Goal: Check status: Check status

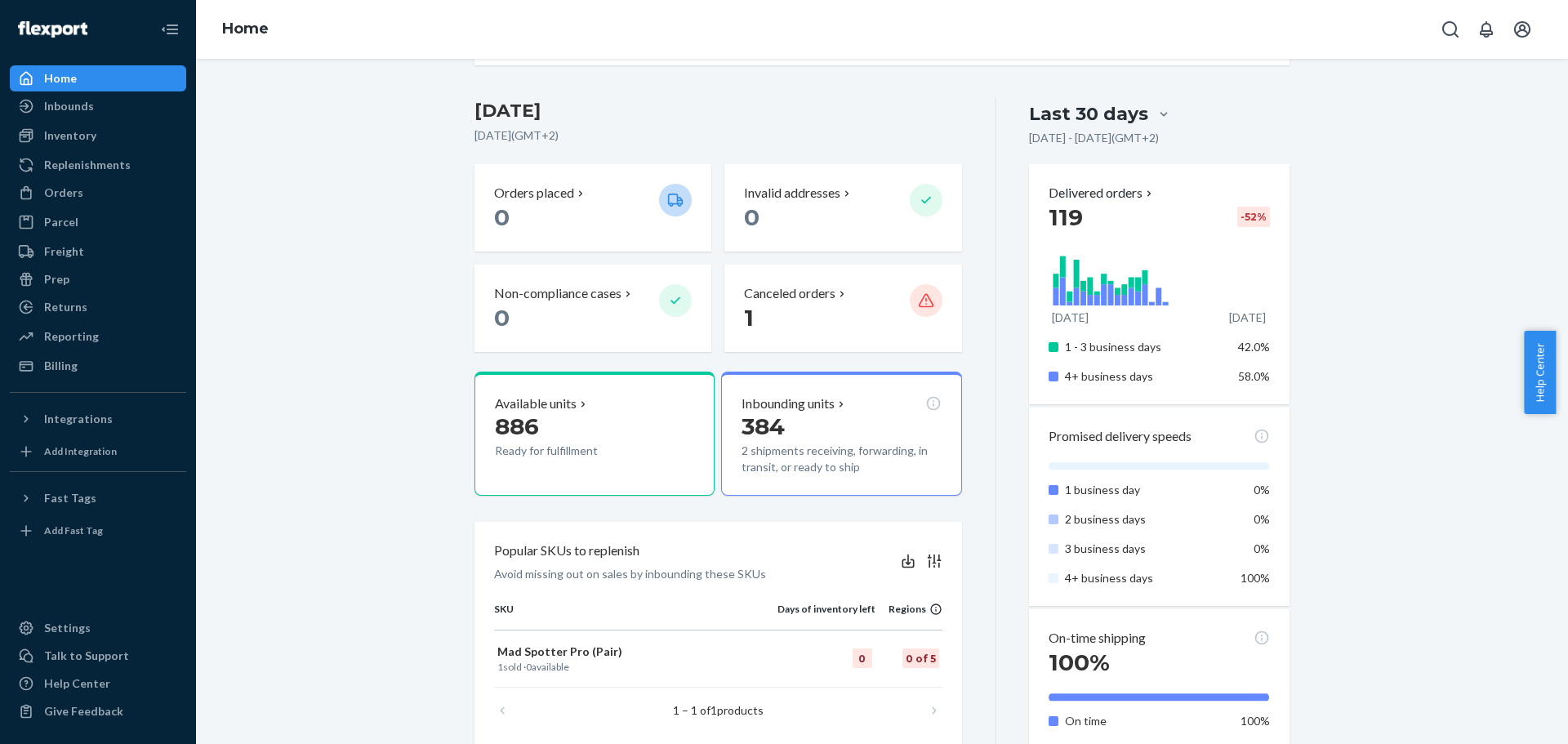
scroll to position [326, 0]
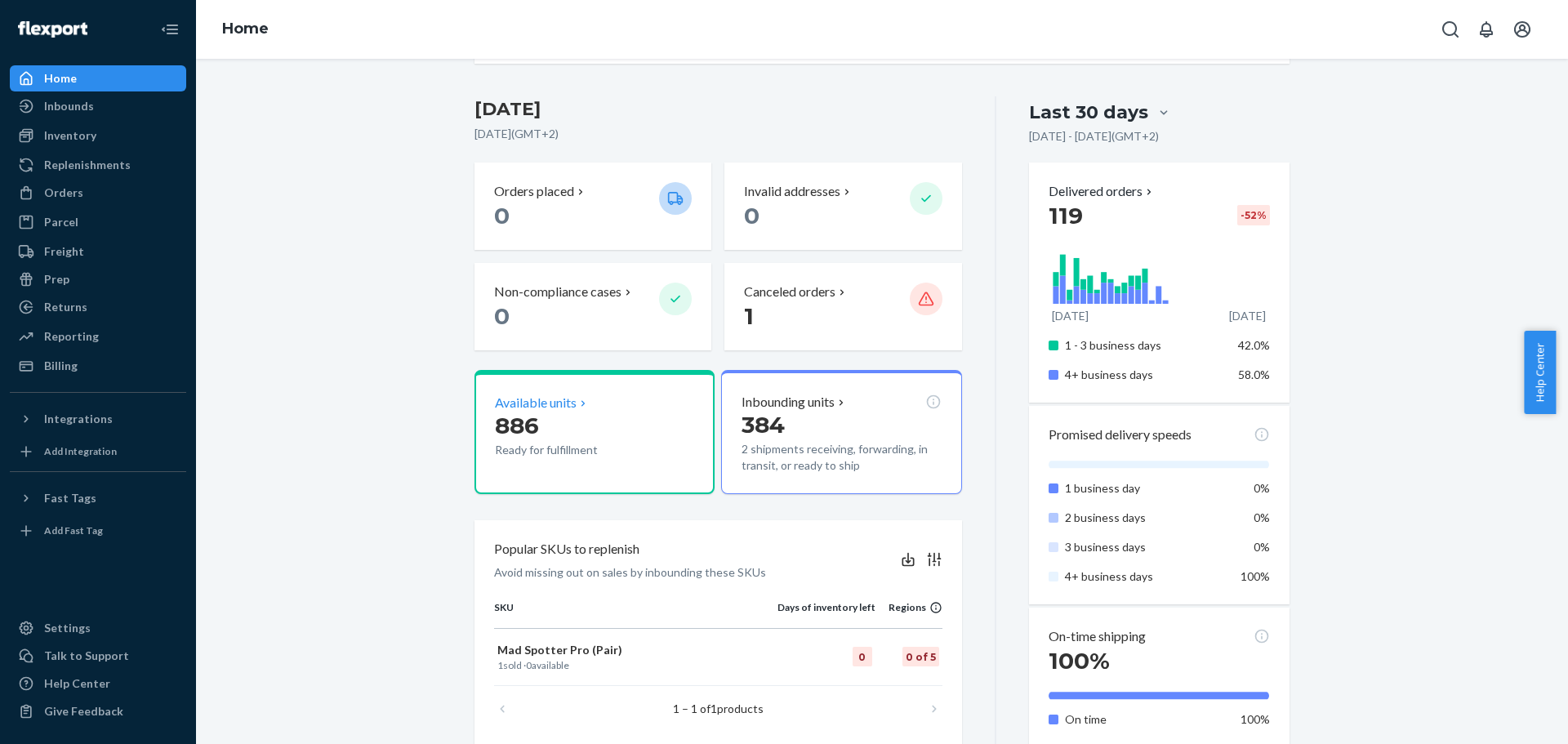
click at [569, 450] on p "Ready for fulfillment" at bounding box center [570, 450] width 151 height 16
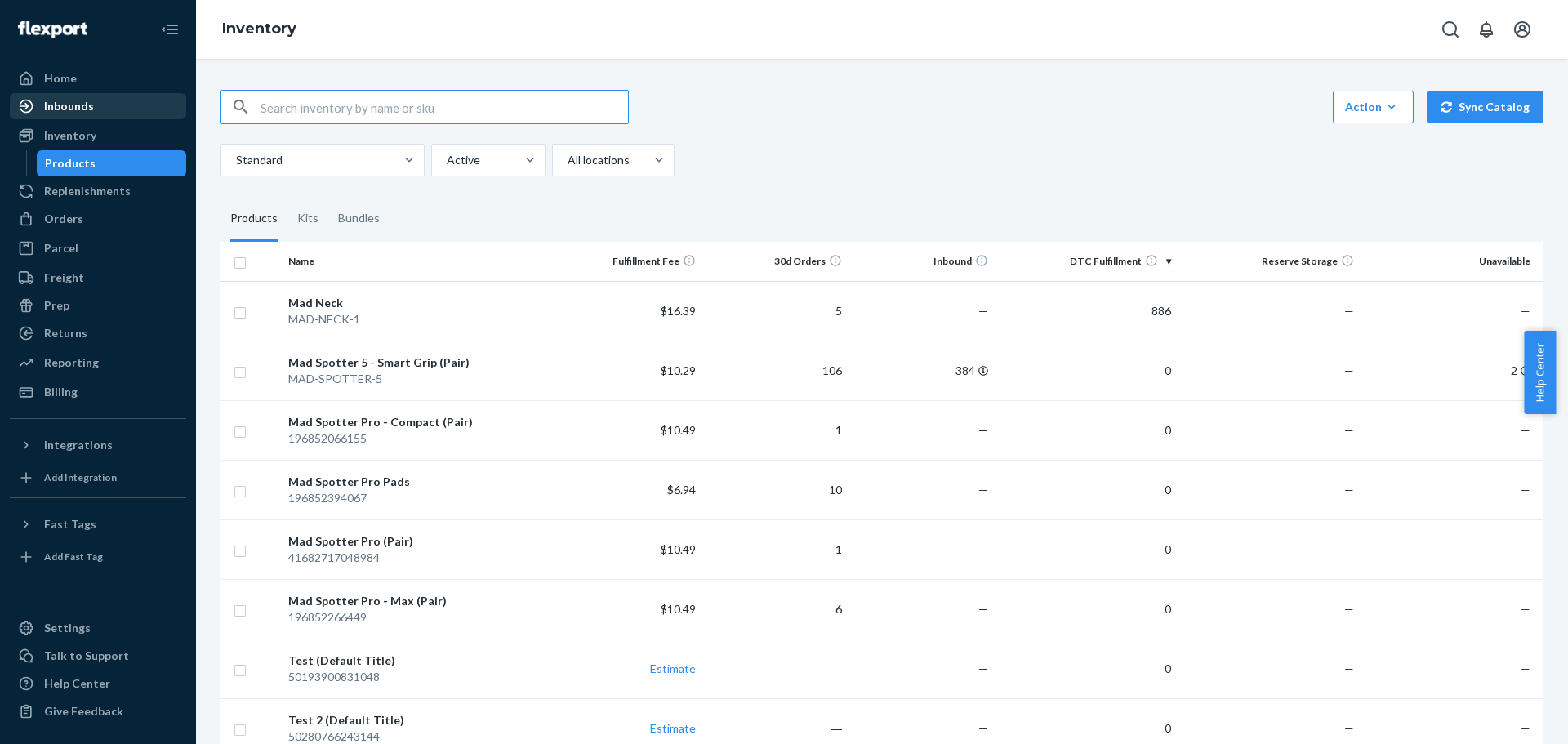
click at [105, 107] on div "Inbounds" at bounding box center [98, 106] width 173 height 23
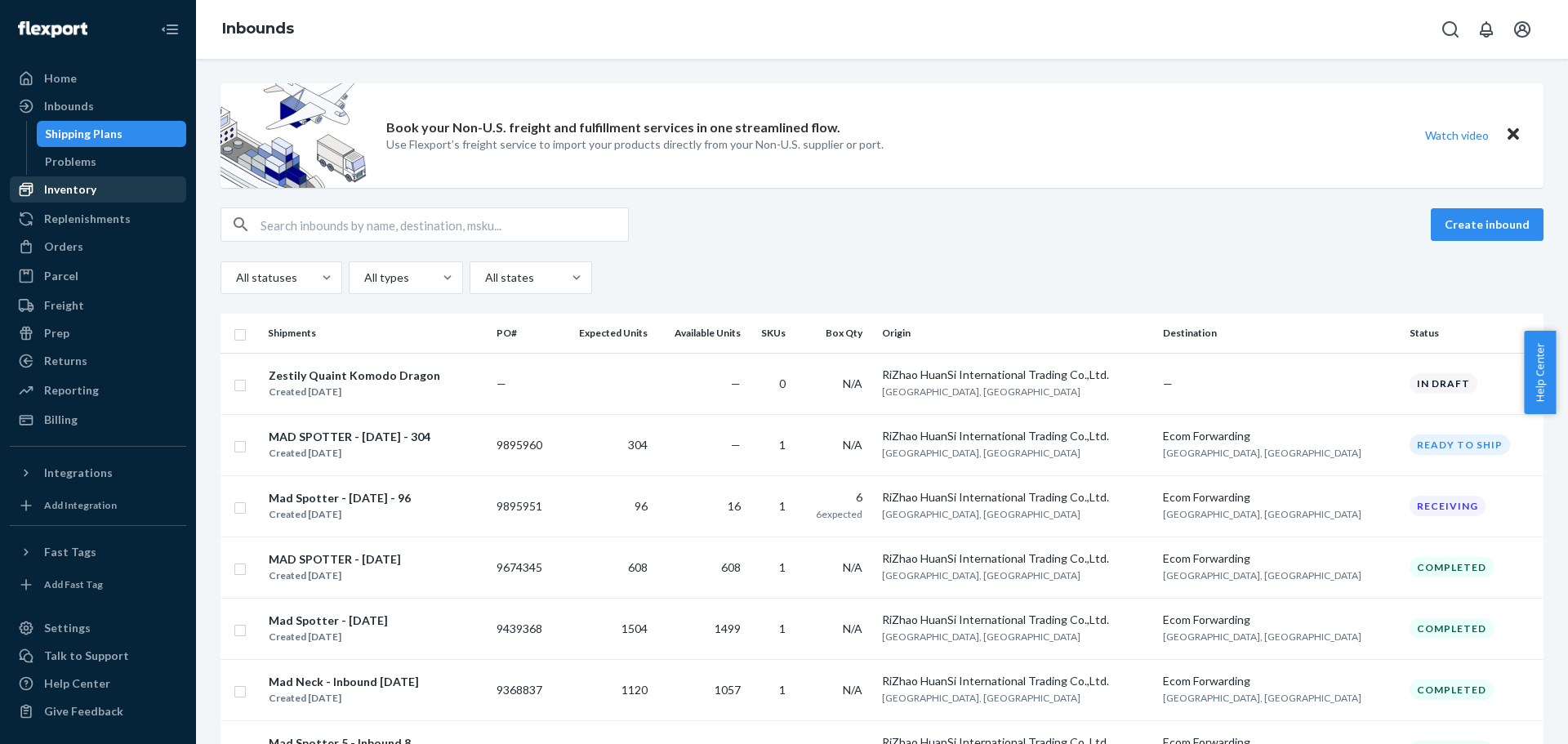
click at [95, 200] on div "Inventory" at bounding box center [98, 190] width 173 height 23
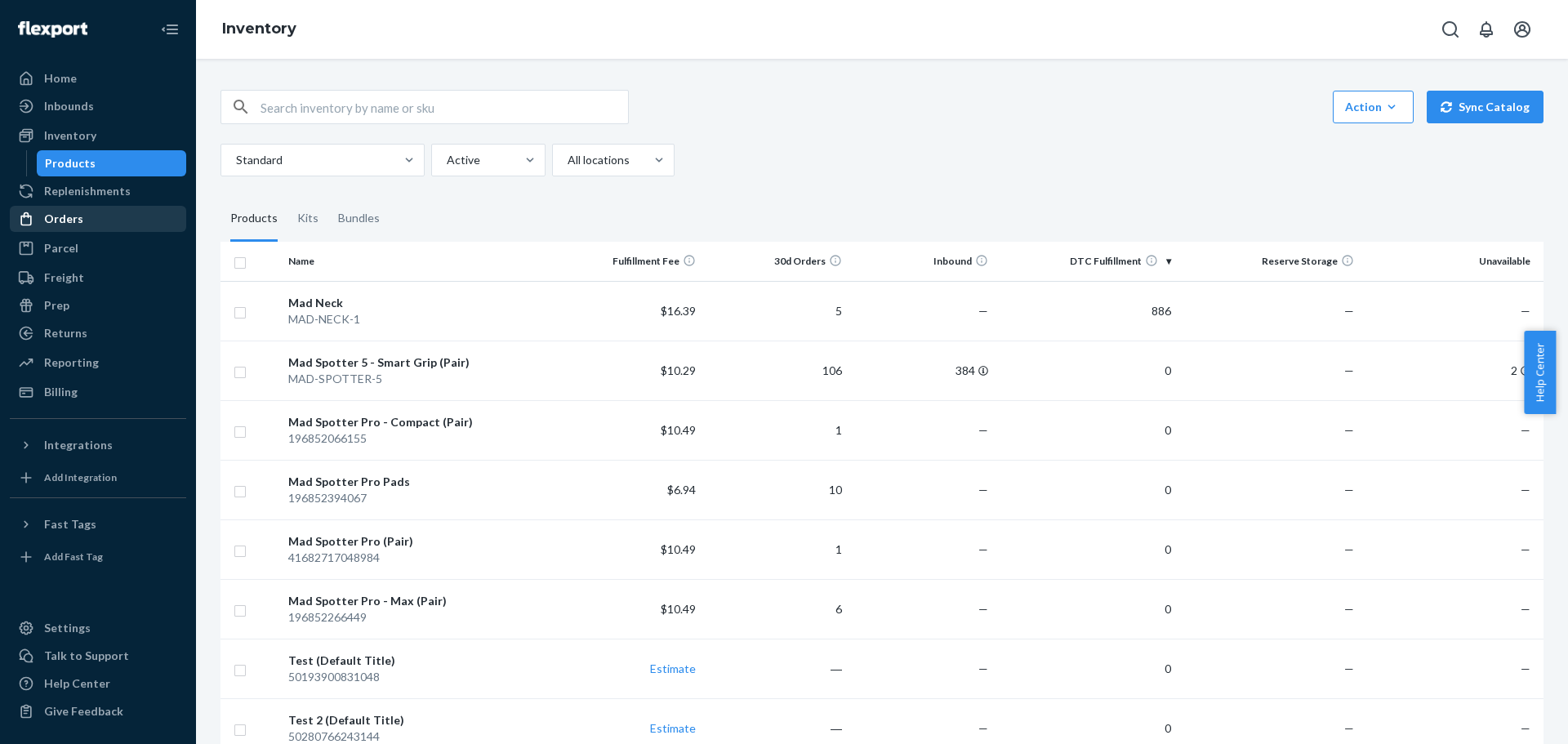
click at [93, 223] on div "Orders" at bounding box center [98, 219] width 173 height 23
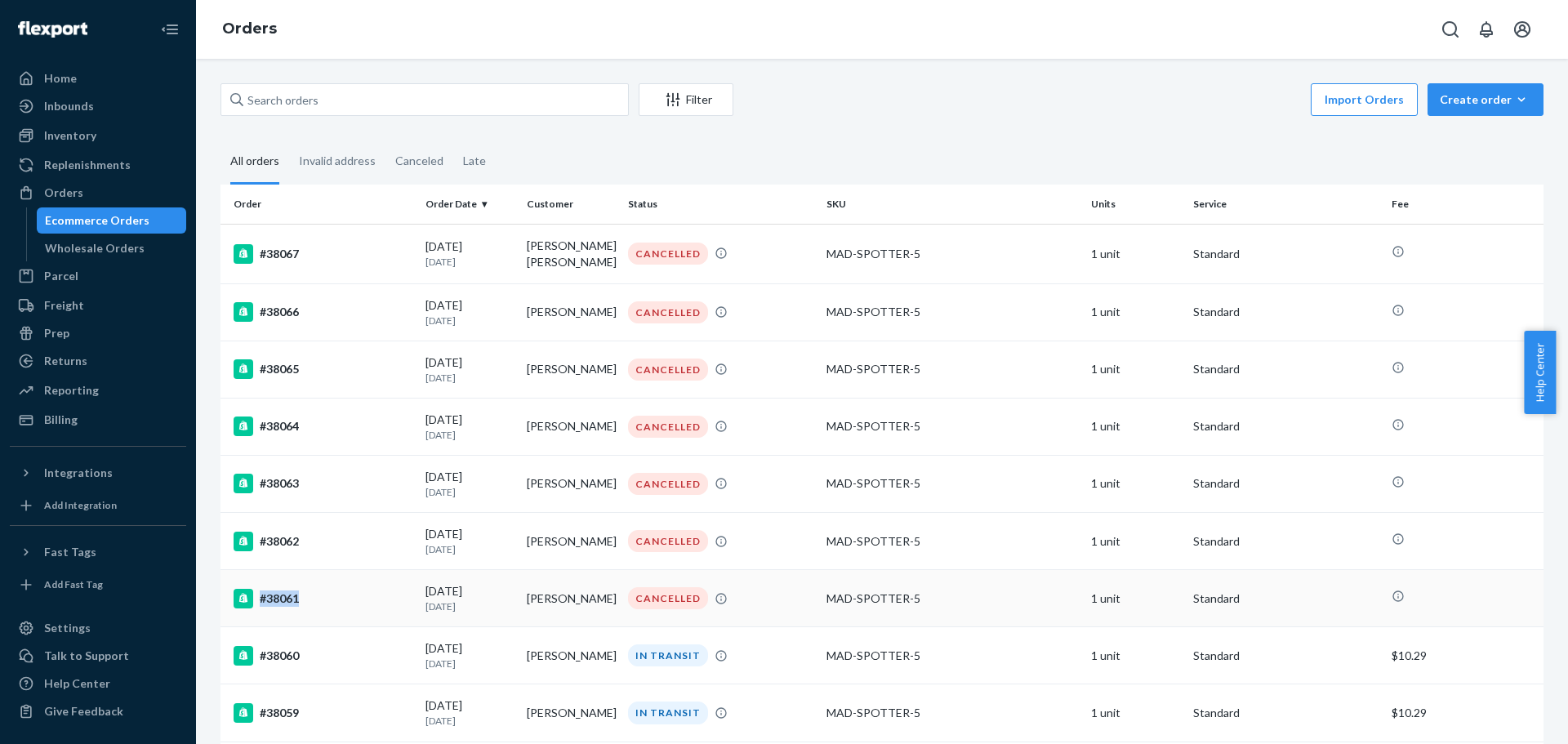
click at [297, 599] on div "#38061" at bounding box center [323, 598] width 179 height 20
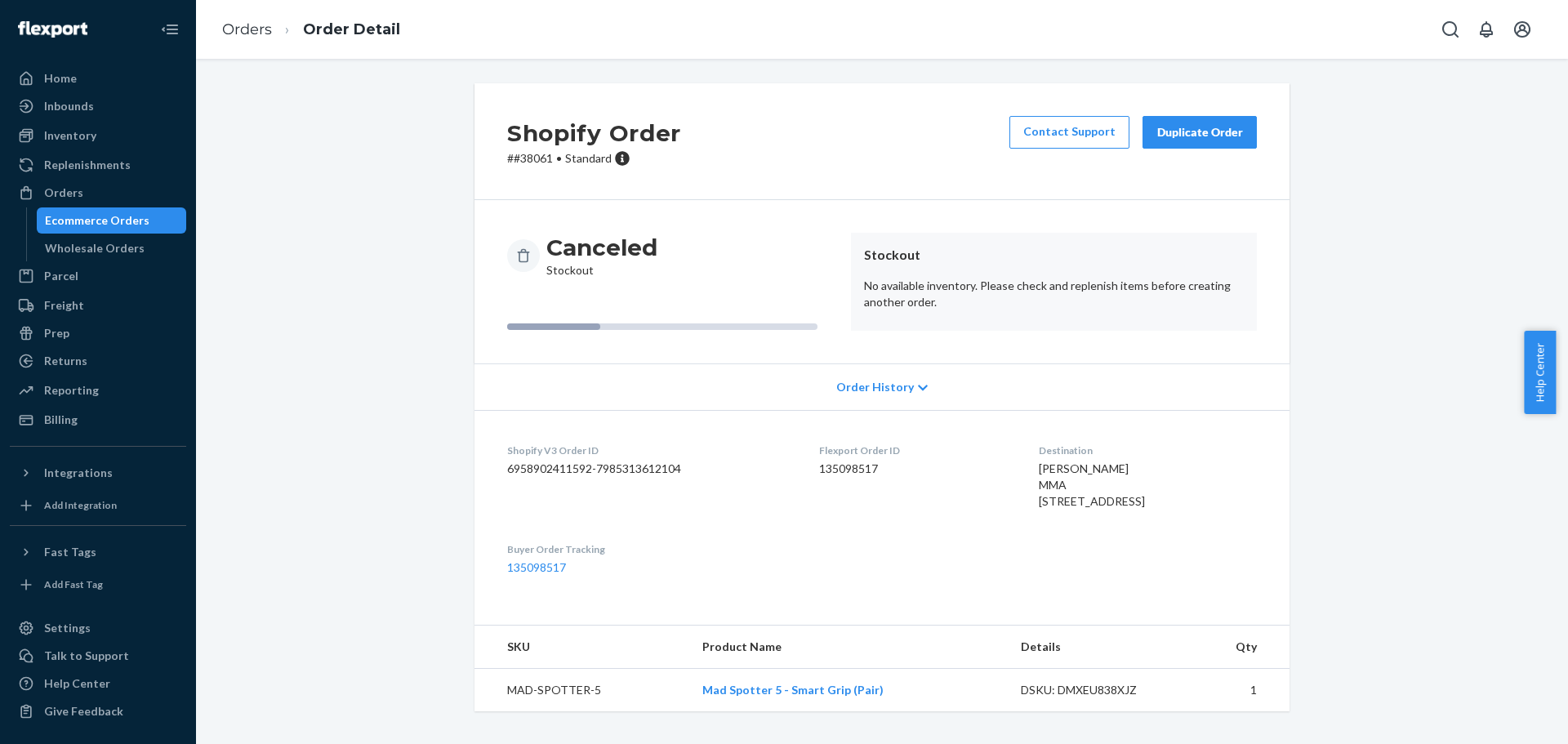
click at [532, 160] on p "# #38061 • Standard" at bounding box center [594, 157] width 173 height 16
copy p "38061"
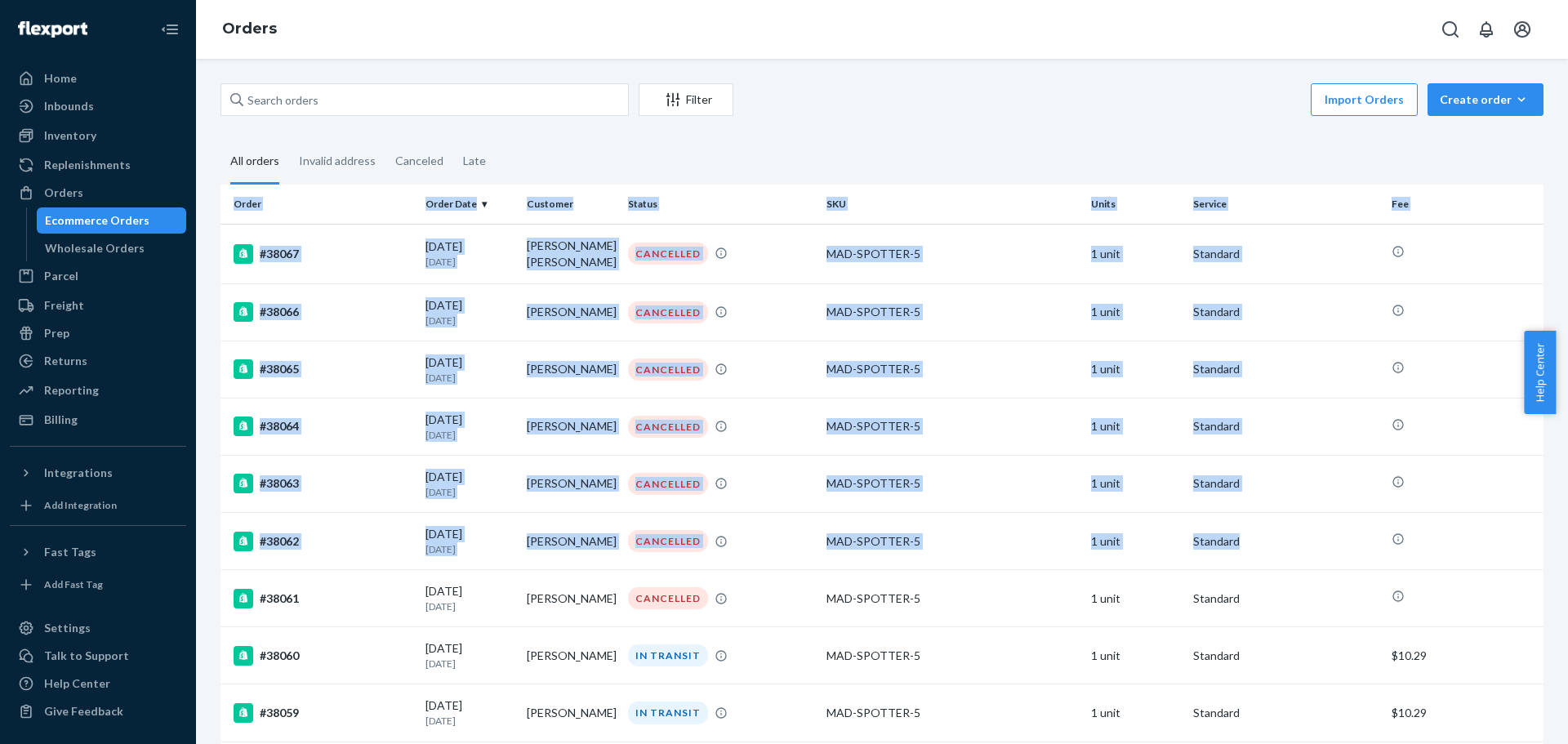
drag, startPoint x: 284, startPoint y: 600, endPoint x: 196, endPoint y: 583, distance: 89.6
click at [196, 583] on div "Filter Import Orders Create order Ecommerce order Removal order All orders Inva…" at bounding box center [882, 401] width 1372 height 686
